Goal: Check status

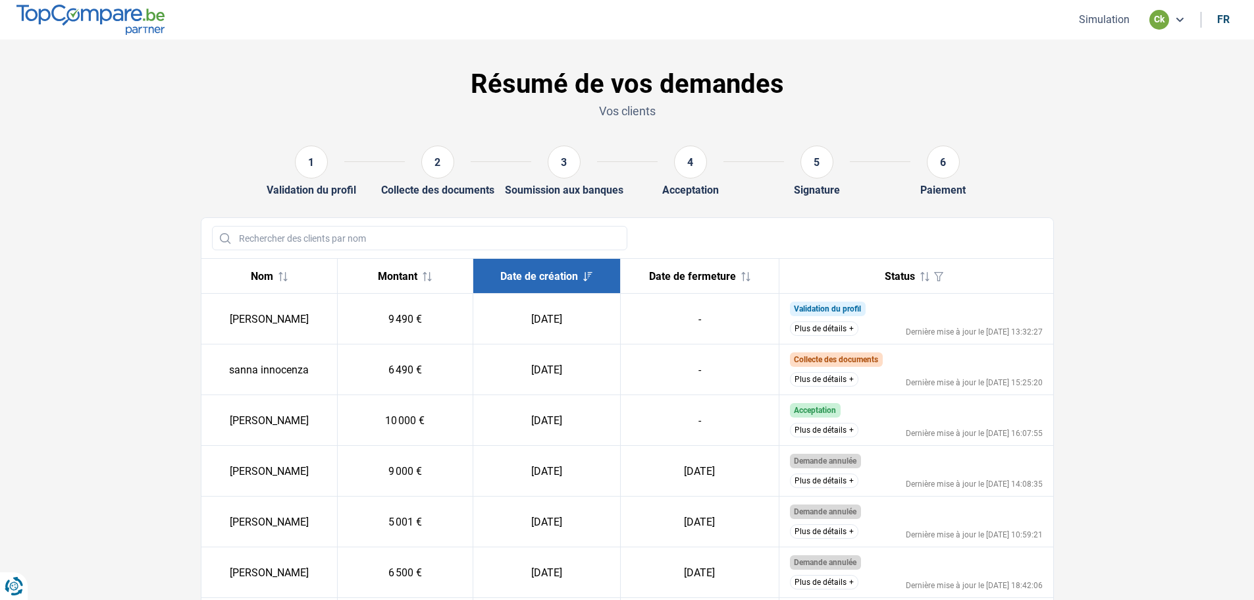
click at [837, 433] on button "Plus de détails" at bounding box center [824, 430] width 68 height 14
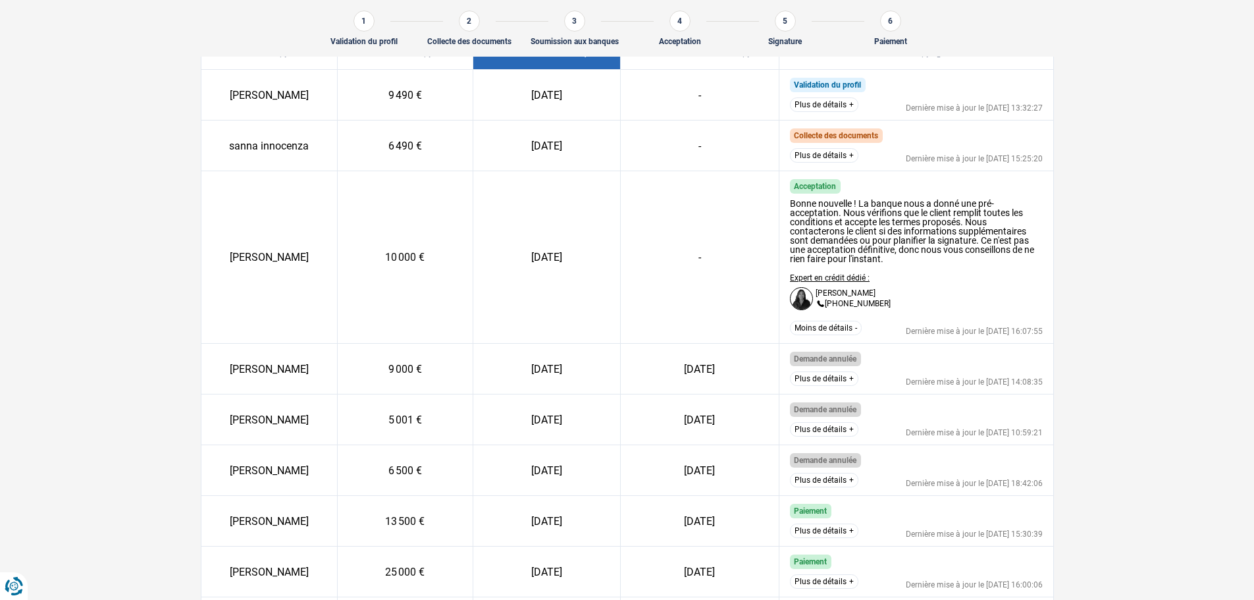
scroll to position [314, 0]
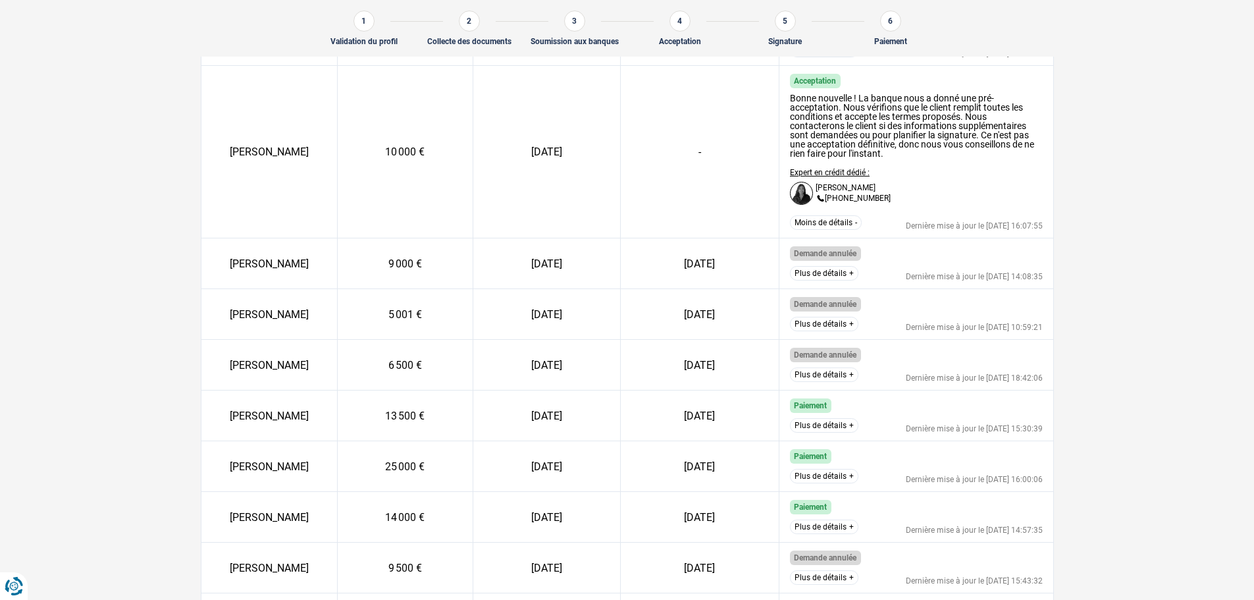
click at [804, 475] on button "Plus de détails" at bounding box center [824, 476] width 68 height 14
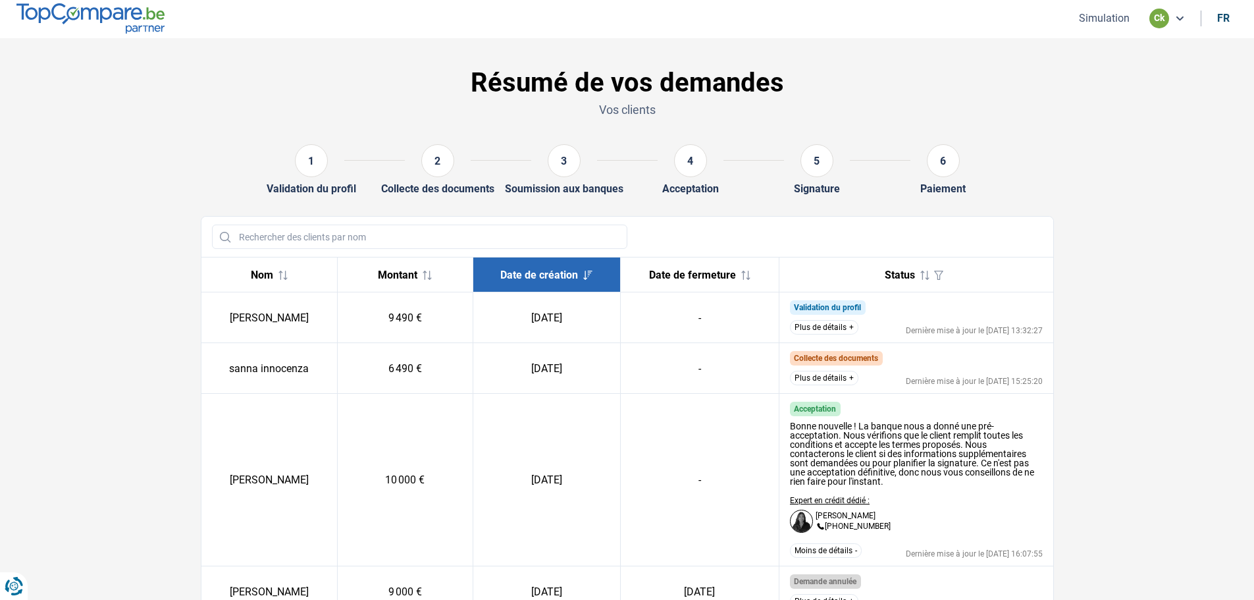
scroll to position [0, 0]
drag, startPoint x: 939, startPoint y: 48, endPoint x: 906, endPoint y: 10, distance: 50.4
drag, startPoint x: 26, startPoint y: 122, endPoint x: 38, endPoint y: 113, distance: 15.5
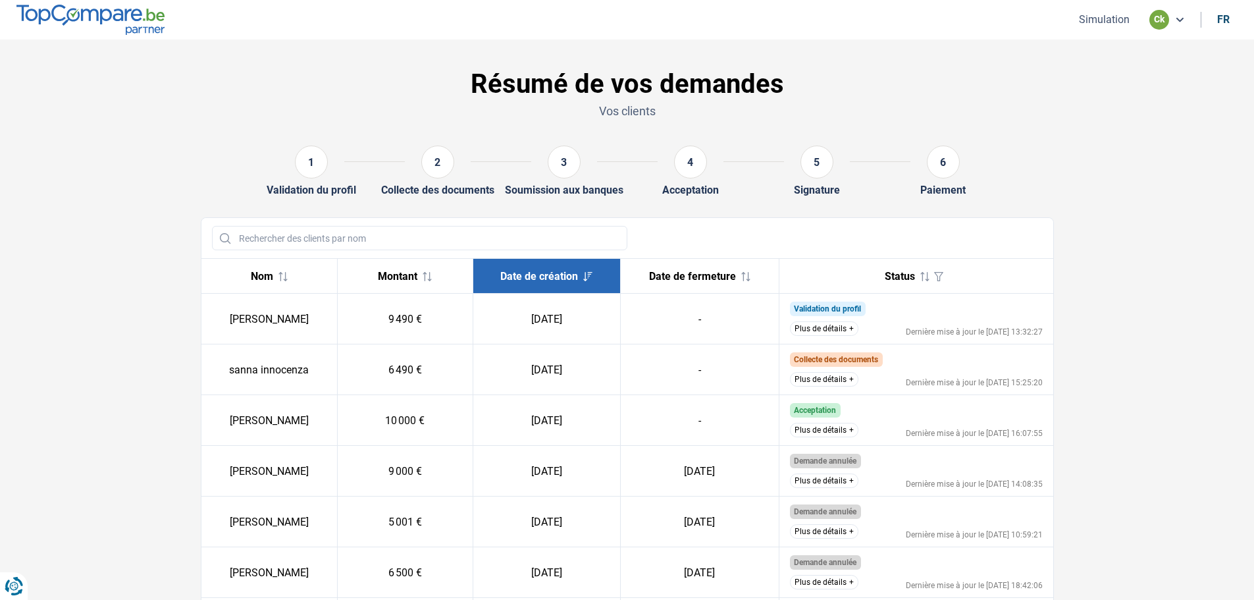
click at [823, 431] on button "Plus de détails" at bounding box center [824, 430] width 68 height 14
